Goal: Information Seeking & Learning: Learn about a topic

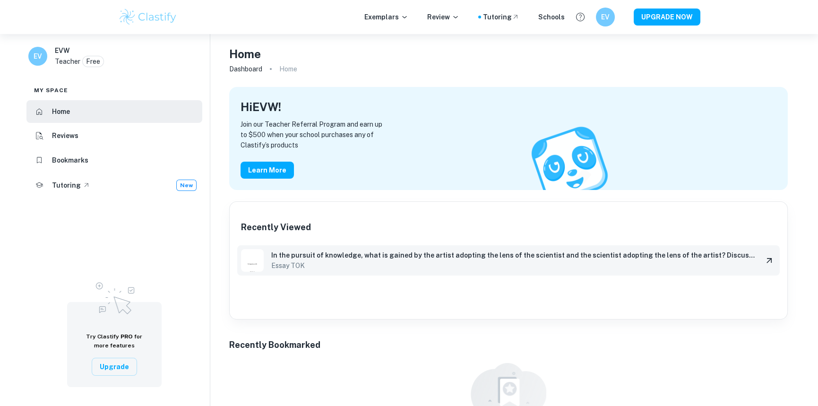
click at [299, 252] on h6 "In the pursuit of knowledge, what is gained by the artist adopting the lens of …" at bounding box center [513, 255] width 484 height 10
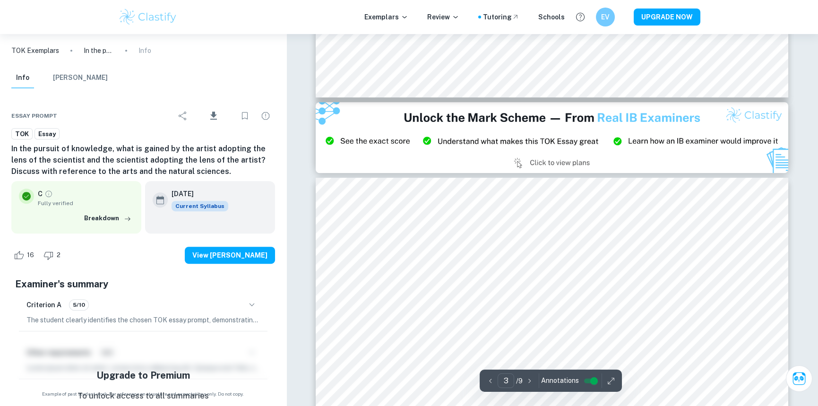
scroll to position [1246, 0]
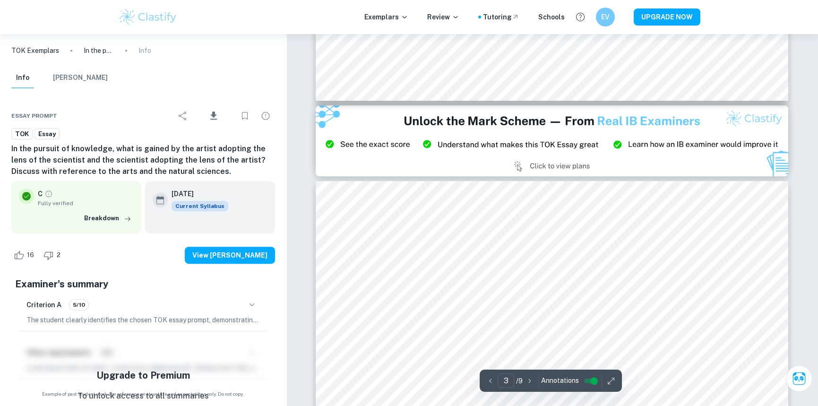
click at [574, 163] on img at bounding box center [552, 140] width 472 height 71
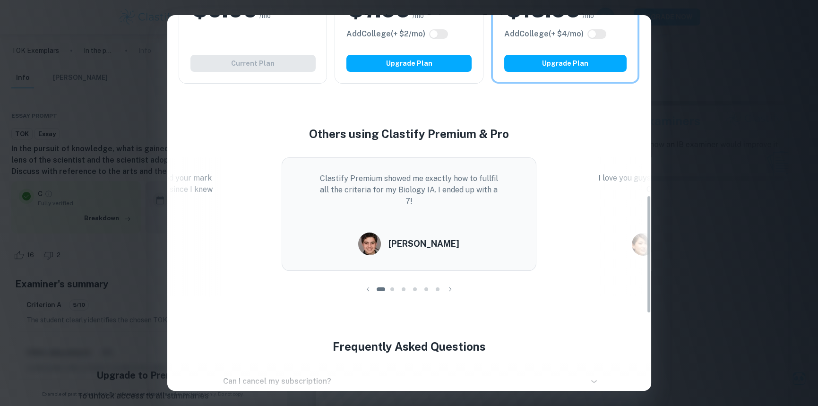
scroll to position [803, 0]
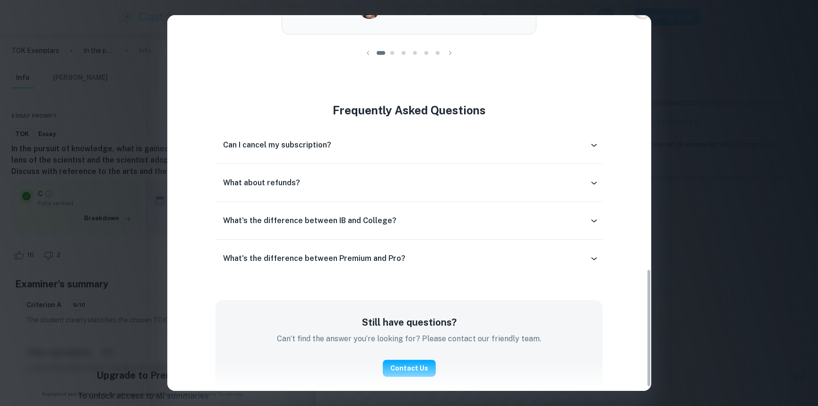
click at [595, 143] on icon at bounding box center [593, 144] width 9 height 9
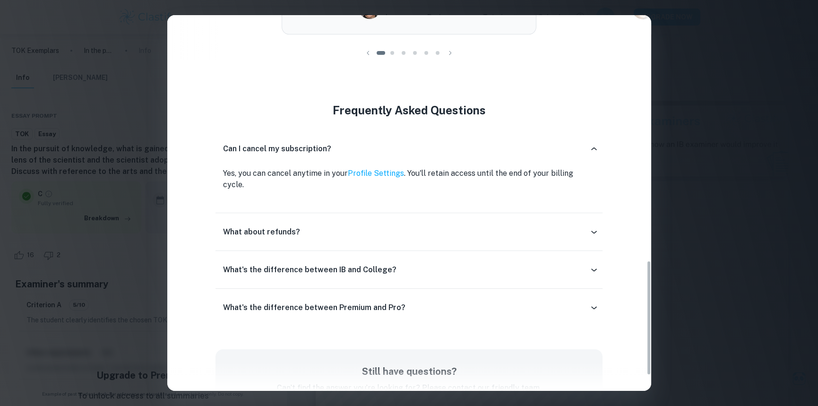
click at [590, 227] on icon at bounding box center [593, 231] width 9 height 9
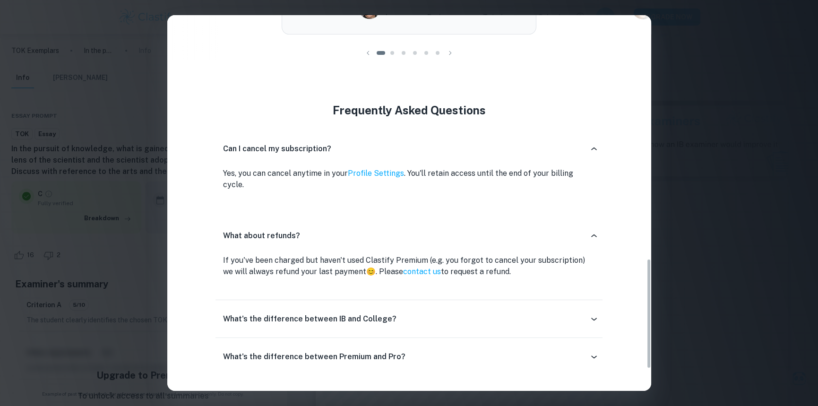
scroll to position [901, 0]
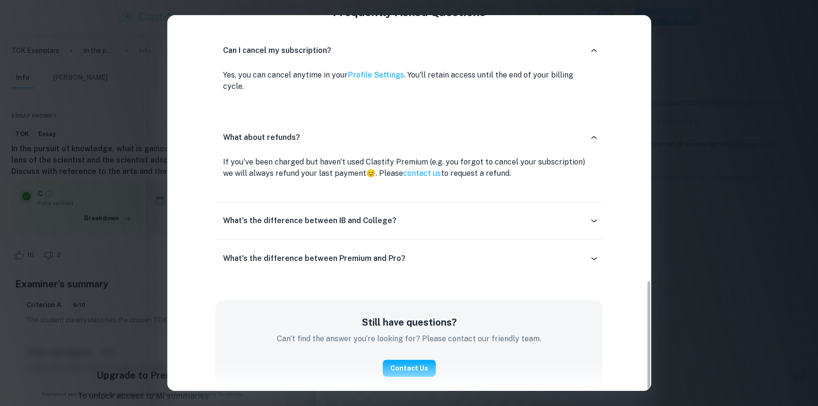
click at [590, 217] on div "What's the difference between IB and College?" at bounding box center [408, 220] width 387 height 23
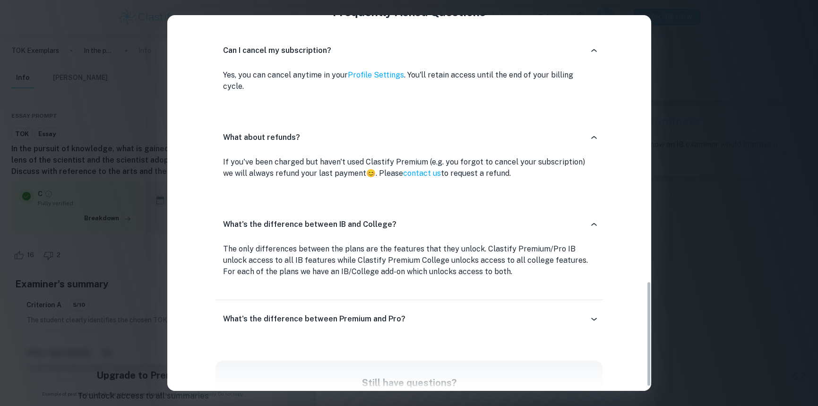
scroll to position [962, 0]
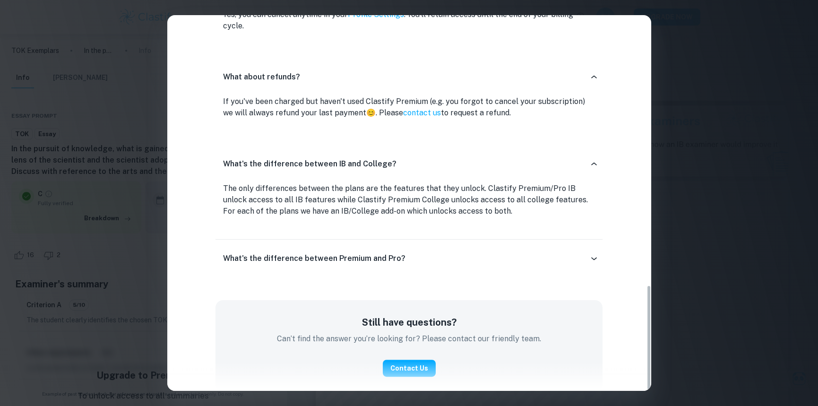
click at [580, 253] on div "What's the difference between Premium and Pro?" at bounding box center [406, 258] width 366 height 11
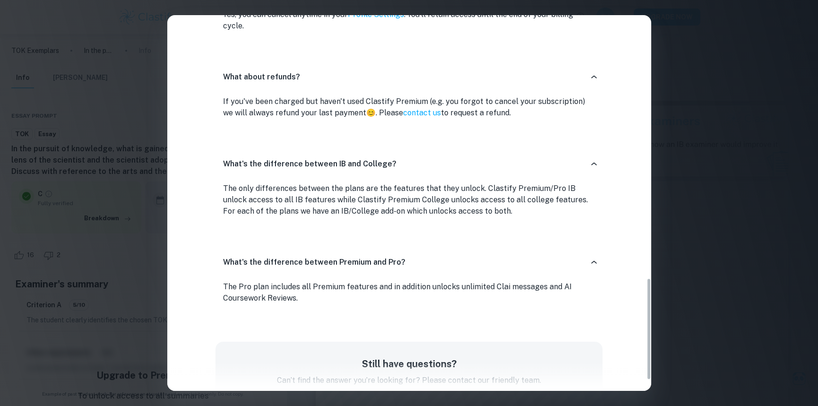
scroll to position [1003, 0]
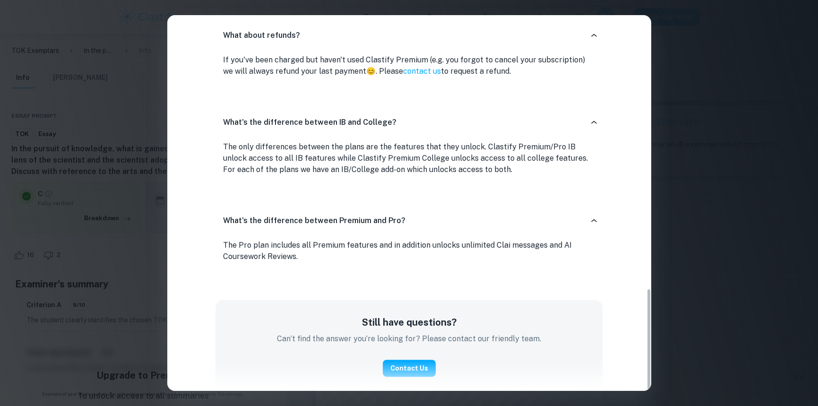
click at [689, 35] on div "Easily Ace Your IB Coursework & Crush College Essays. Get Clastify Premium Get …" at bounding box center [409, 203] width 818 height 406
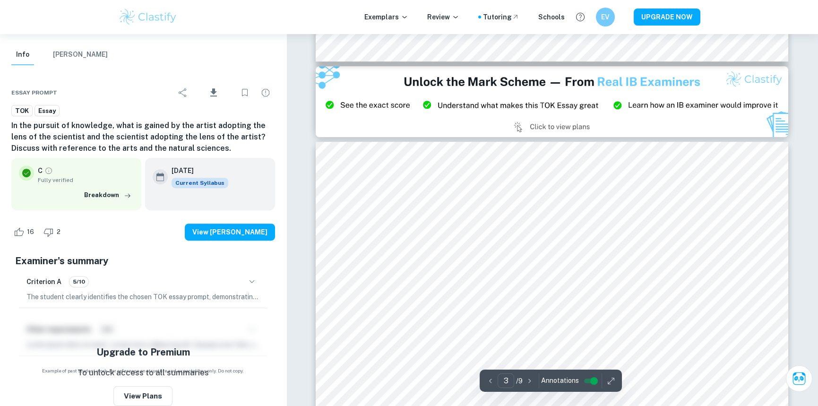
scroll to position [1162, 0]
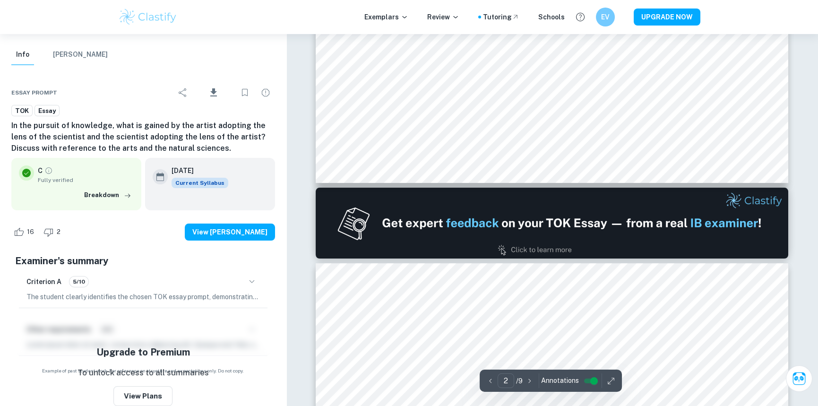
type input "1"
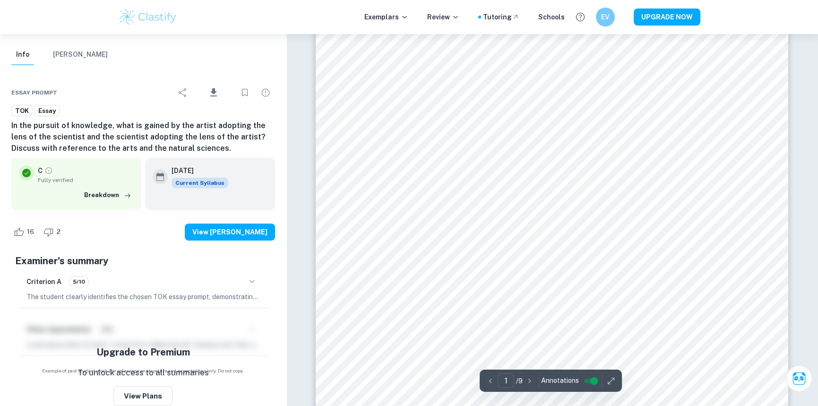
scroll to position [28, 0]
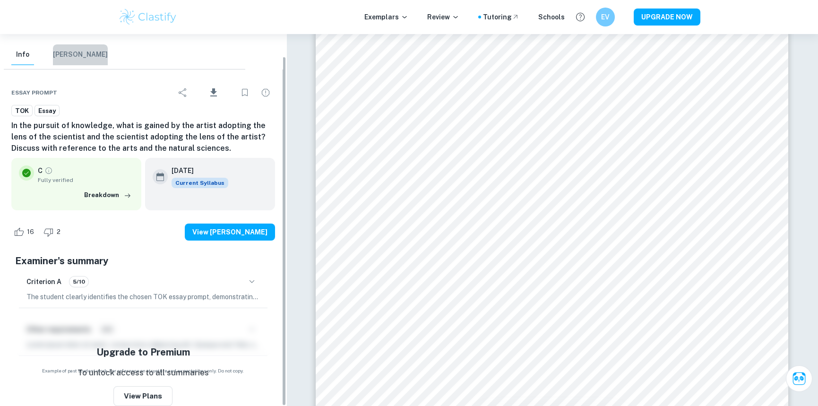
click at [83, 53] on button "[PERSON_NAME]" at bounding box center [80, 54] width 55 height 21
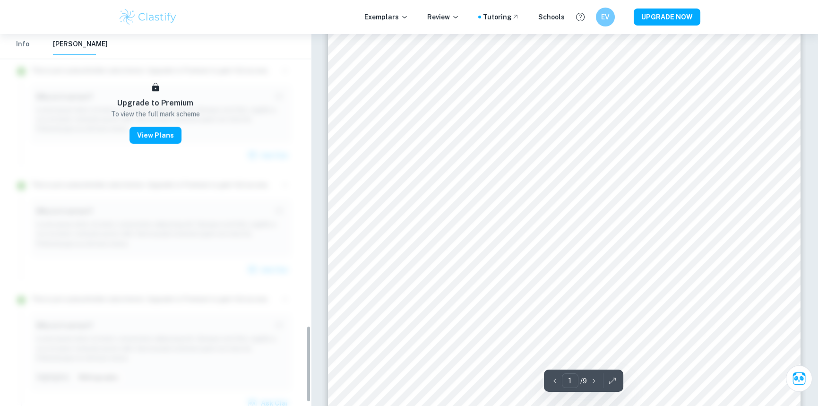
scroll to position [1430, 0]
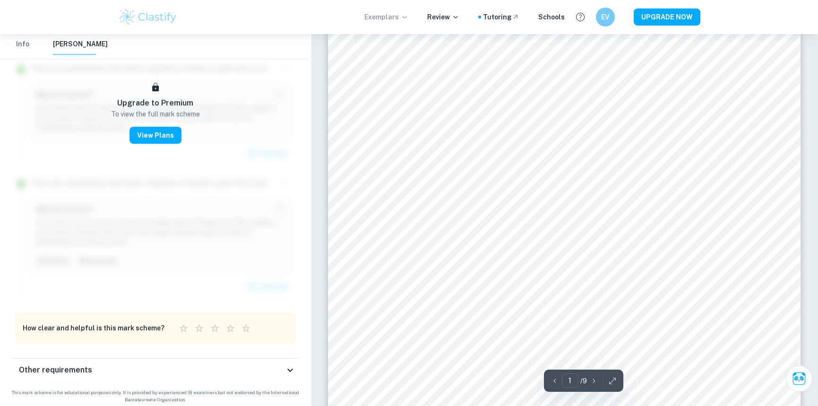
click at [406, 19] on icon at bounding box center [405, 17] width 8 height 8
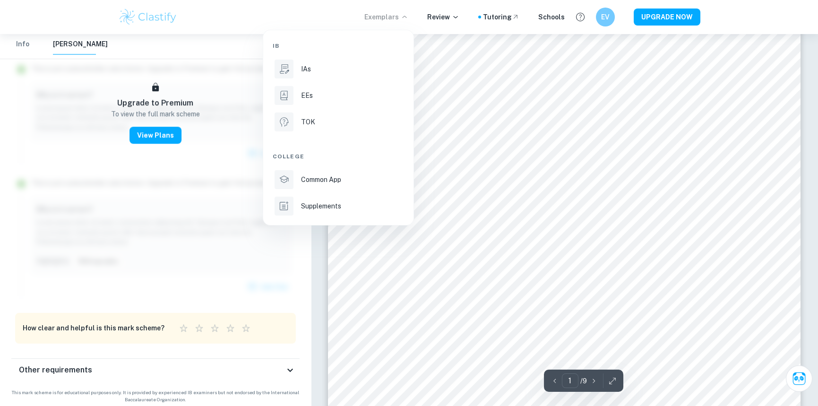
click at [456, 21] on div at bounding box center [409, 203] width 818 height 406
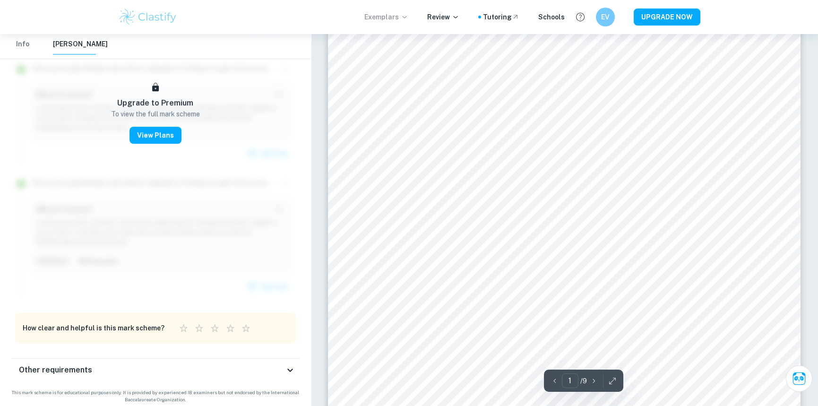
click at [456, 18] on icon at bounding box center [456, 17] width 8 height 8
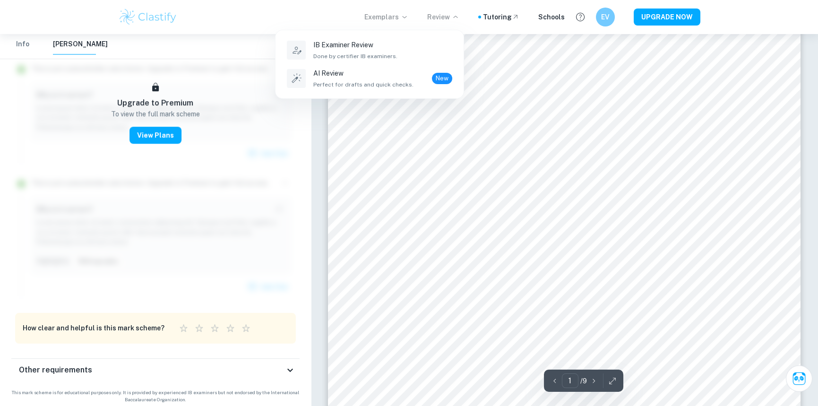
click at [565, 15] on div at bounding box center [409, 203] width 818 height 406
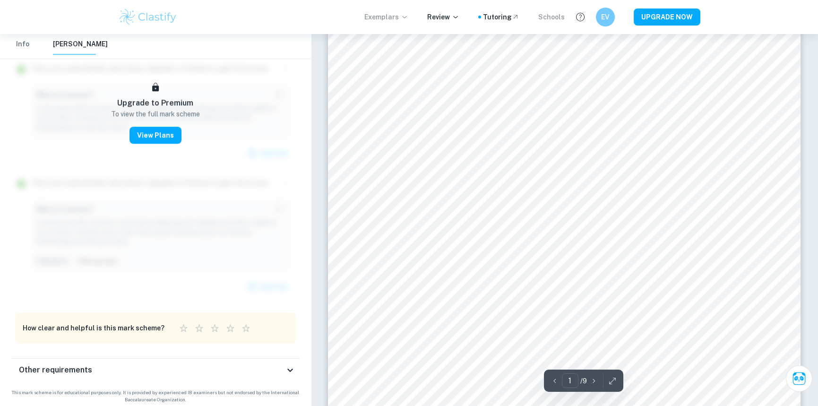
click at [564, 16] on div "Schools" at bounding box center [551, 17] width 26 height 10
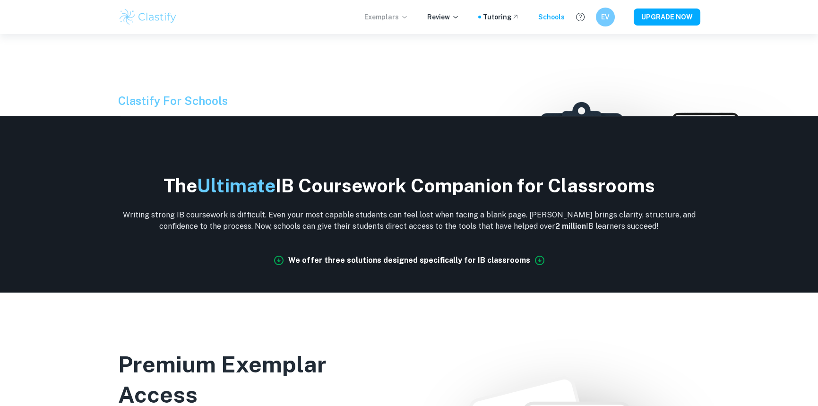
scroll to position [321, 0]
